Goal: Use online tool/utility: Utilize a website feature to perform a specific function

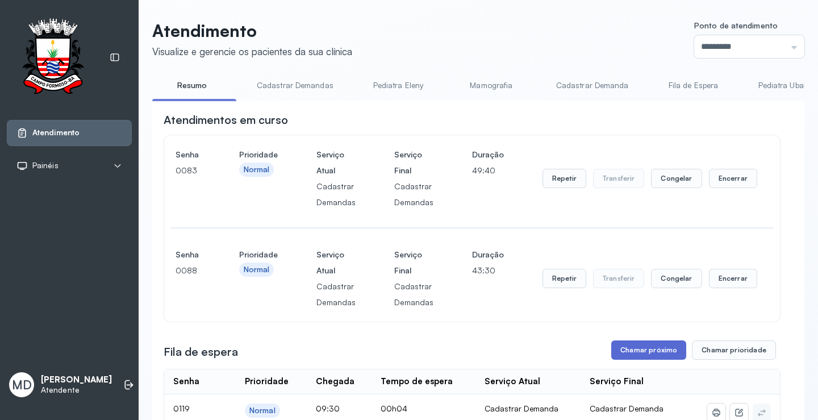
click at [640, 349] on button "Chamar próximo" at bounding box center [648, 349] width 75 height 19
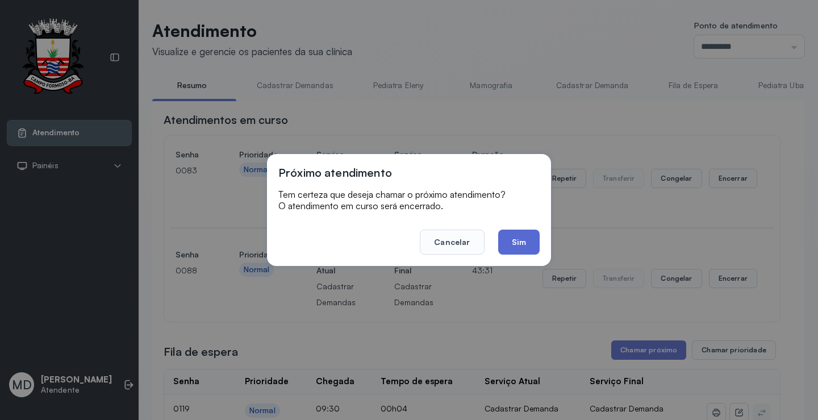
click at [507, 241] on button "Sim" at bounding box center [518, 242] width 41 height 25
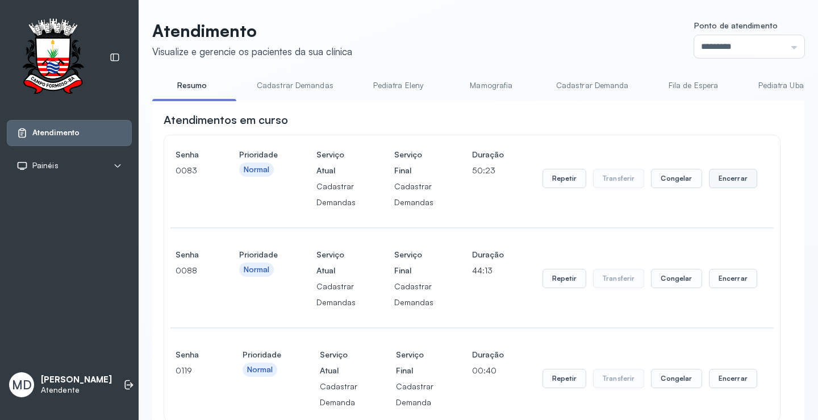
click at [722, 179] on button "Encerrar" at bounding box center [733, 178] width 48 height 19
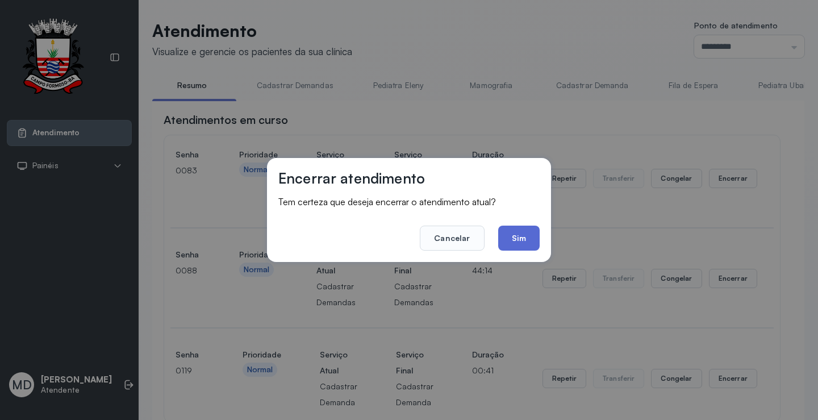
click at [516, 238] on button "Sim" at bounding box center [518, 238] width 41 height 25
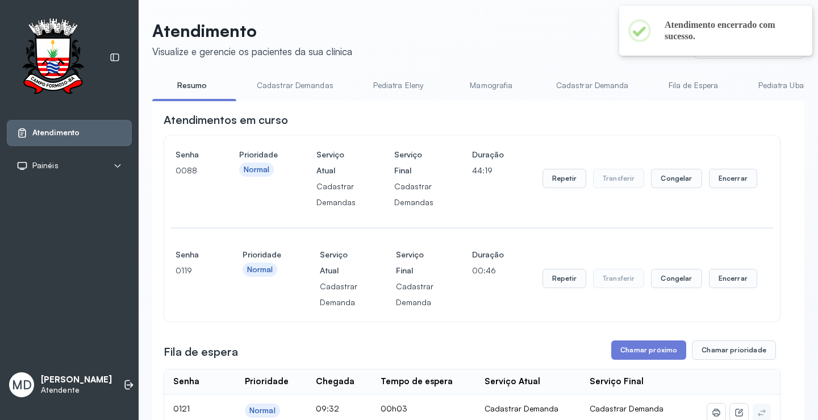
click at [722, 278] on button "Encerrar" at bounding box center [733, 278] width 48 height 19
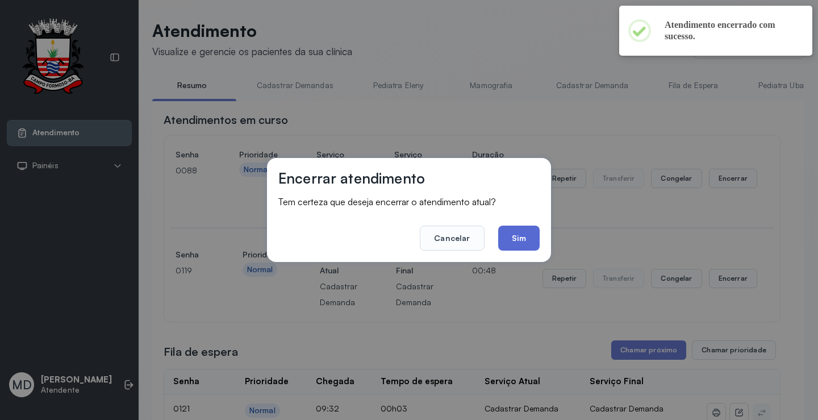
click at [523, 238] on button "Sim" at bounding box center [518, 238] width 41 height 25
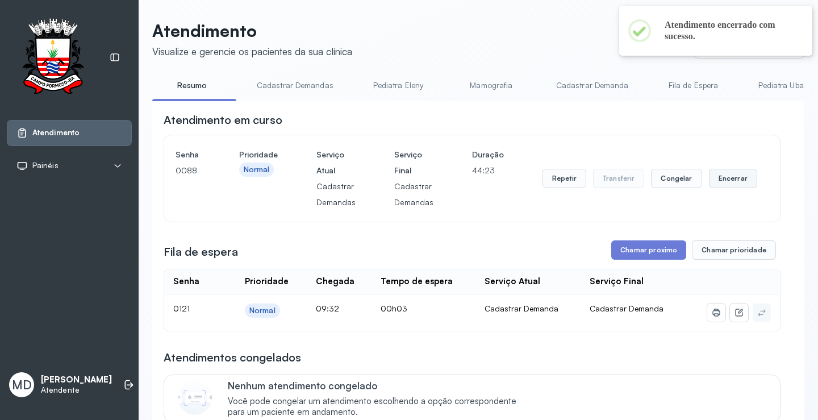
click at [722, 179] on button "Encerrar" at bounding box center [733, 178] width 48 height 19
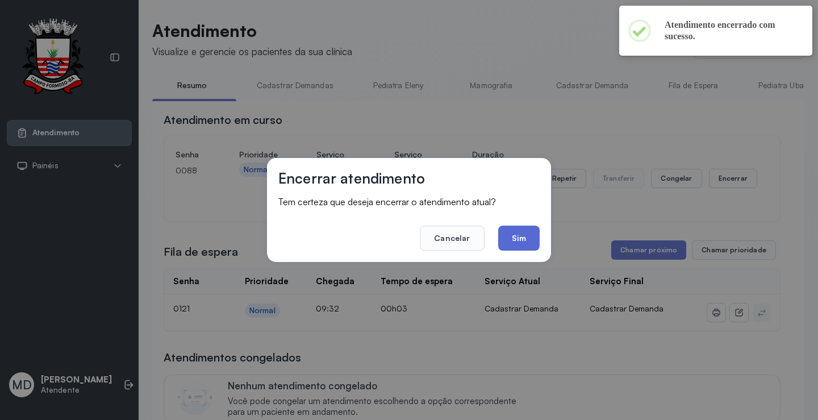
click at [520, 238] on button "Sim" at bounding box center [518, 238] width 41 height 25
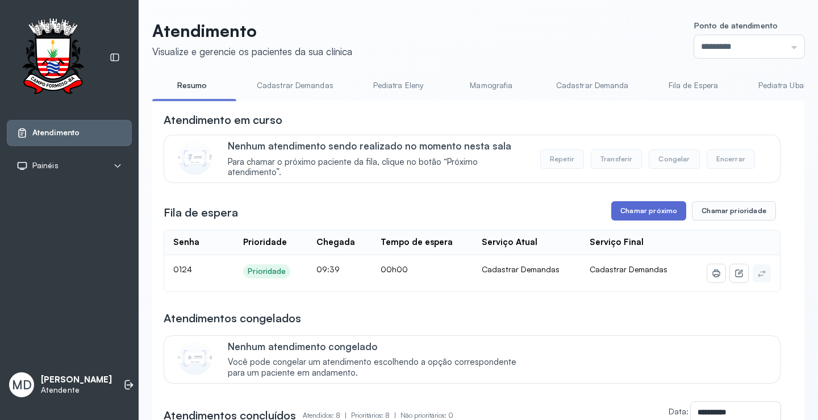
click at [636, 210] on button "Chamar próximo" at bounding box center [648, 210] width 75 height 19
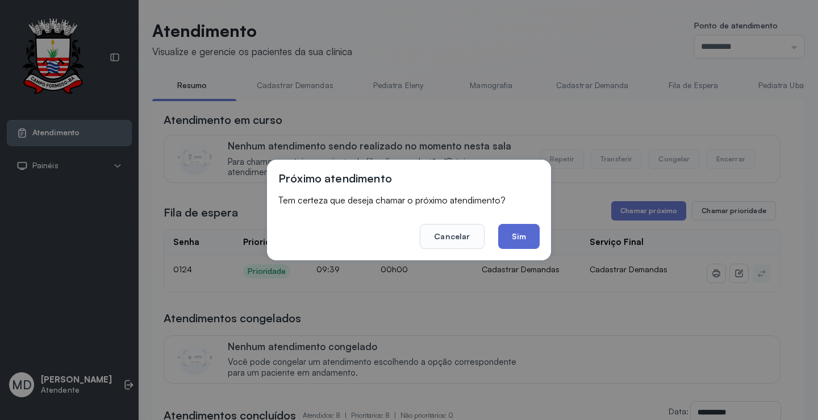
click at [518, 231] on button "Sim" at bounding box center [518, 236] width 41 height 25
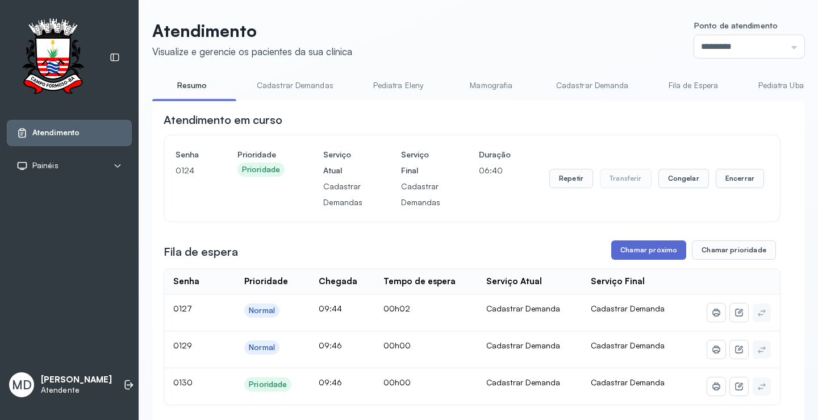
click at [660, 252] on button "Chamar próximo" at bounding box center [648, 249] width 75 height 19
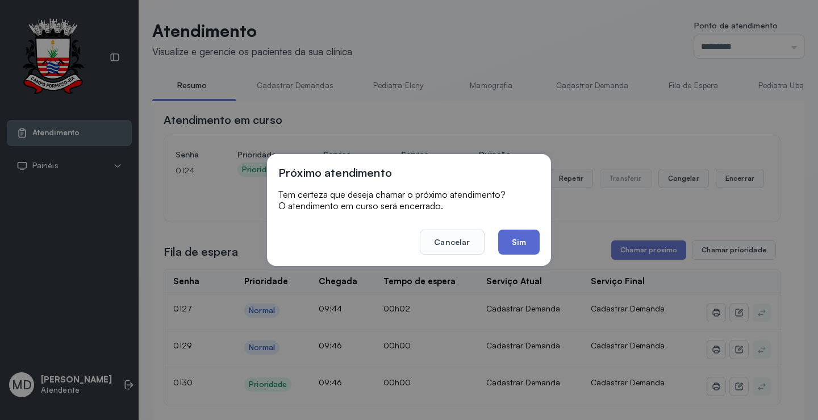
click at [527, 235] on button "Sim" at bounding box center [518, 242] width 41 height 25
